Goal: Task Accomplishment & Management: Use online tool/utility

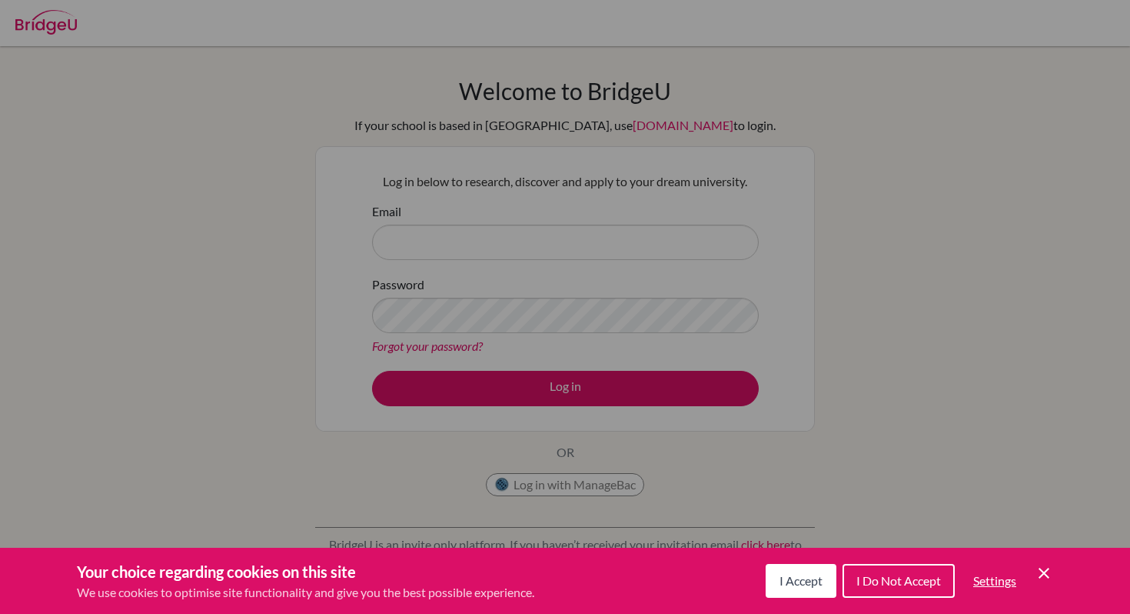
click at [568, 295] on div "Cookie Preferences" at bounding box center [565, 307] width 1130 height 614
click at [534, 255] on div "Cookie Preferences" at bounding box center [565, 307] width 1130 height 614
click at [801, 583] on span "I Accept" at bounding box center [801, 580] width 43 height 15
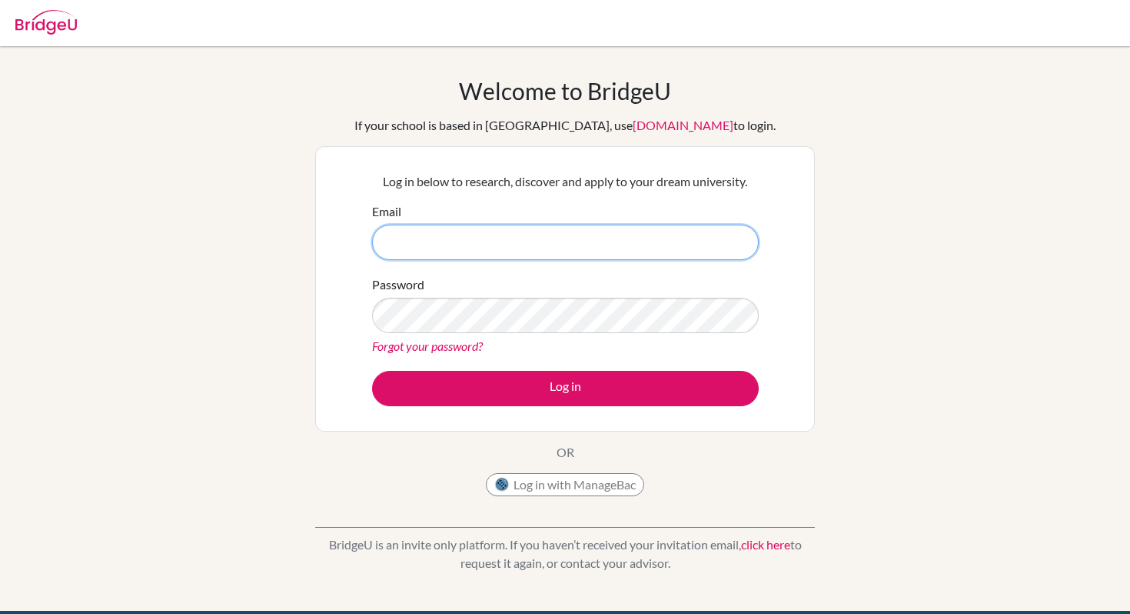
click at [541, 231] on input "Email" at bounding box center [565, 242] width 387 height 35
type input "[EMAIL_ADDRESS][DOMAIN_NAME]"
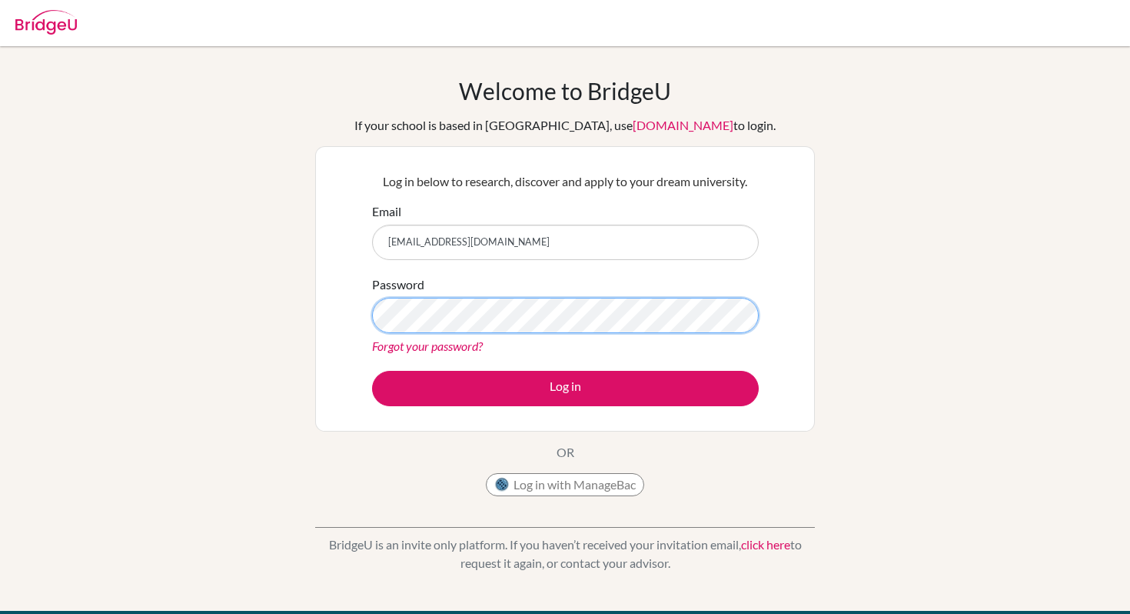
click at [372, 371] on button "Log in" at bounding box center [565, 388] width 387 height 35
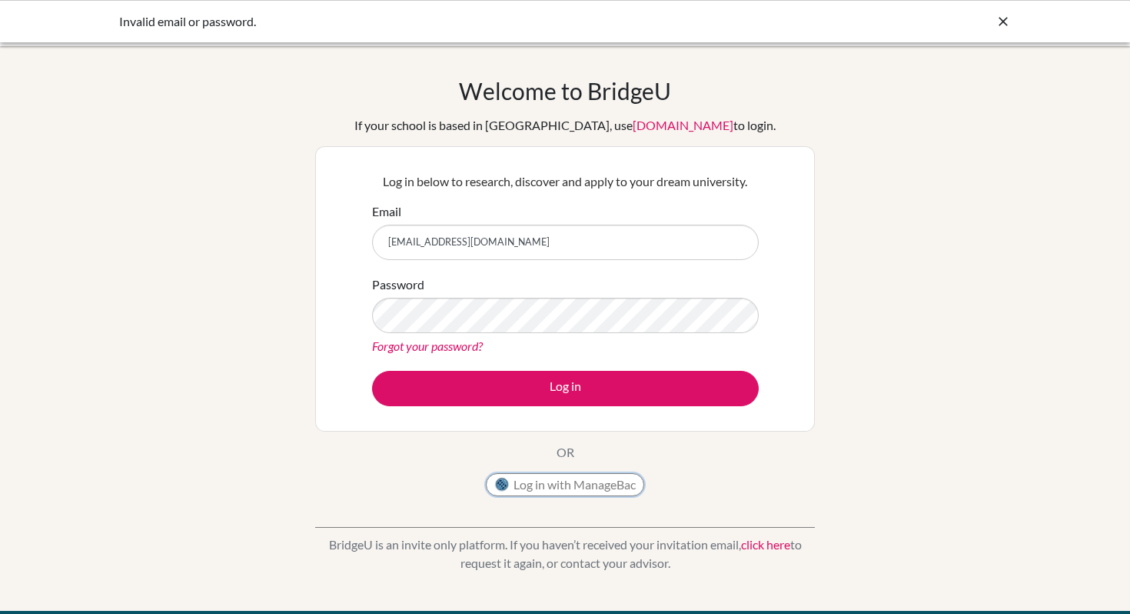
click at [552, 487] on button "Log in with ManageBac" at bounding box center [565, 484] width 158 height 23
